Goal: Transaction & Acquisition: Purchase product/service

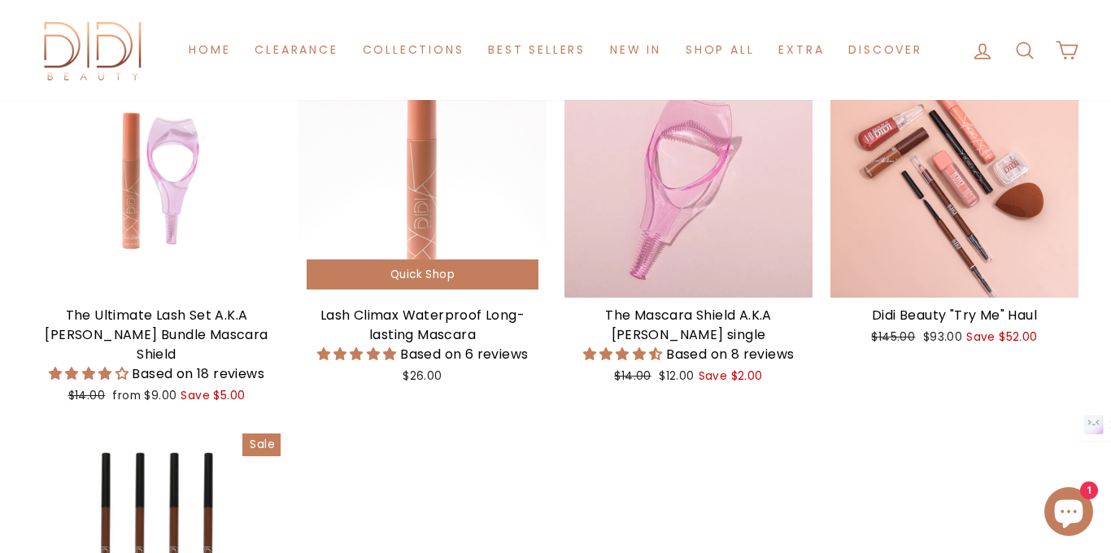
scroll to position [345, 0]
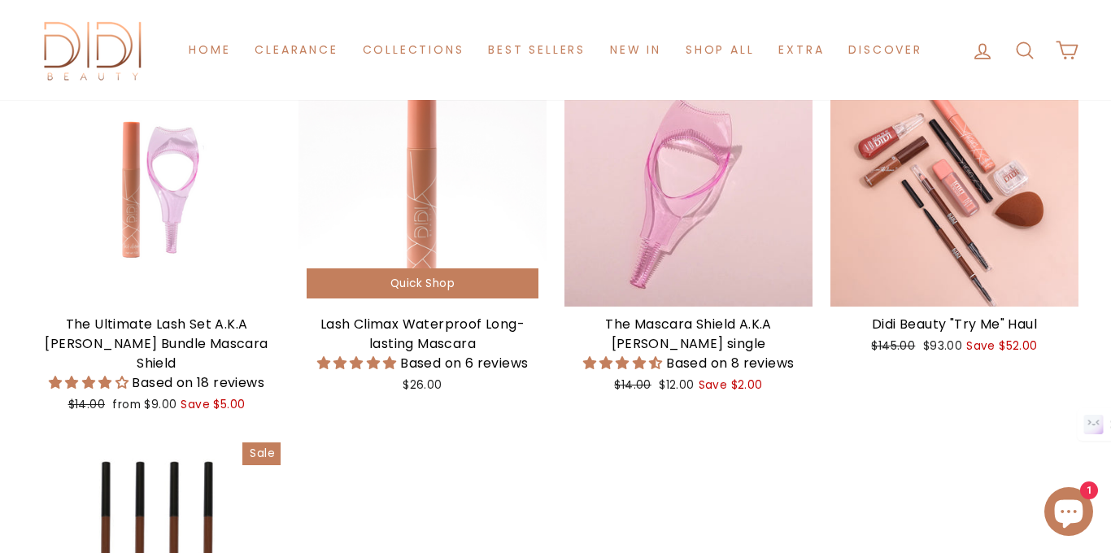
click at [453, 185] on div at bounding box center [422, 183] width 248 height 248
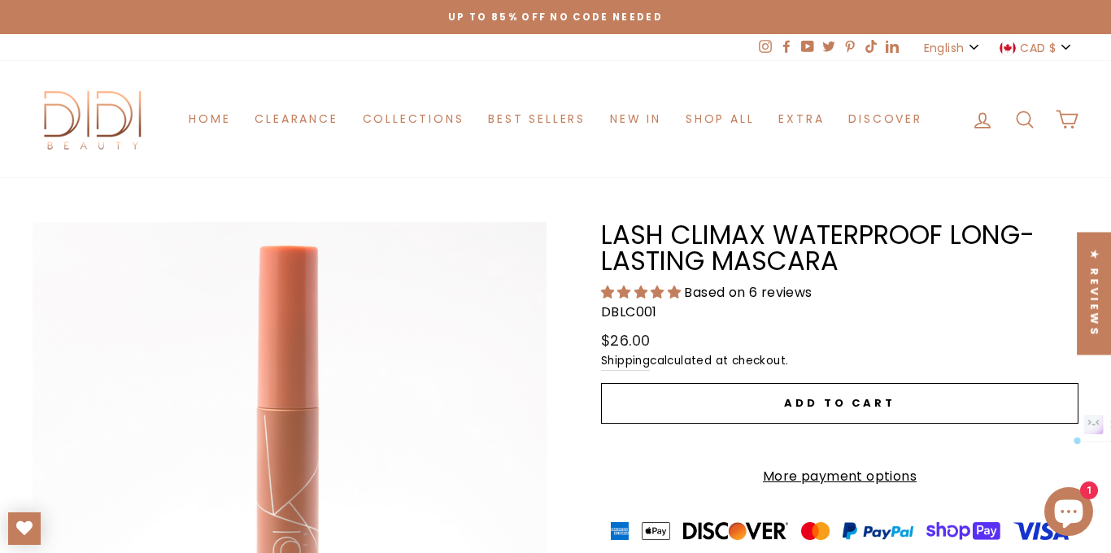
drag, startPoint x: 840, startPoint y: 267, endPoint x: 605, endPoint y: 241, distance: 236.5
click at [605, 241] on h1 "Lash Climax Waterproof Long-lasting Mascara" at bounding box center [839, 248] width 477 height 53
copy h1 "Lash Climax Waterproof Long-lasting Mascara"
